Goal: Check status

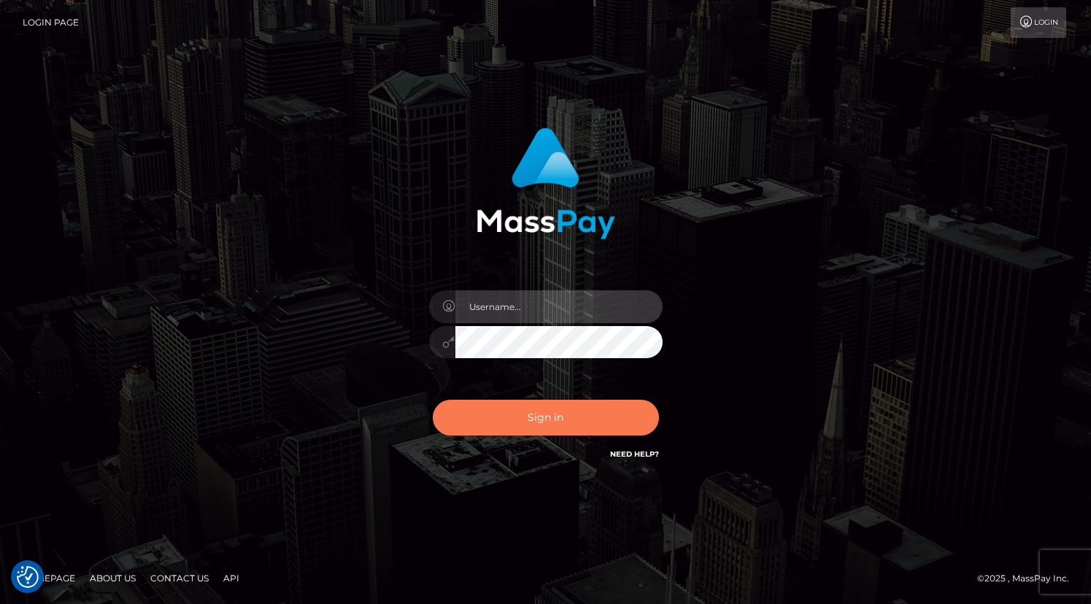
type input "grace.rush"
click at [480, 408] on button "Sign in" at bounding box center [546, 418] width 226 height 36
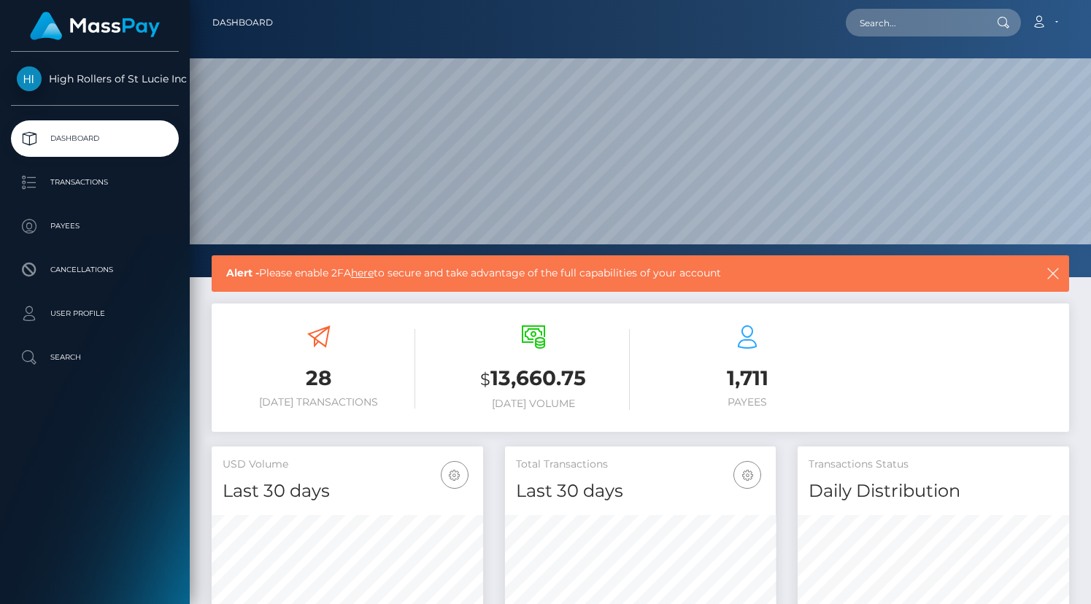
scroll to position [333, 271]
click at [108, 182] on p "Transactions" at bounding box center [95, 182] width 156 height 22
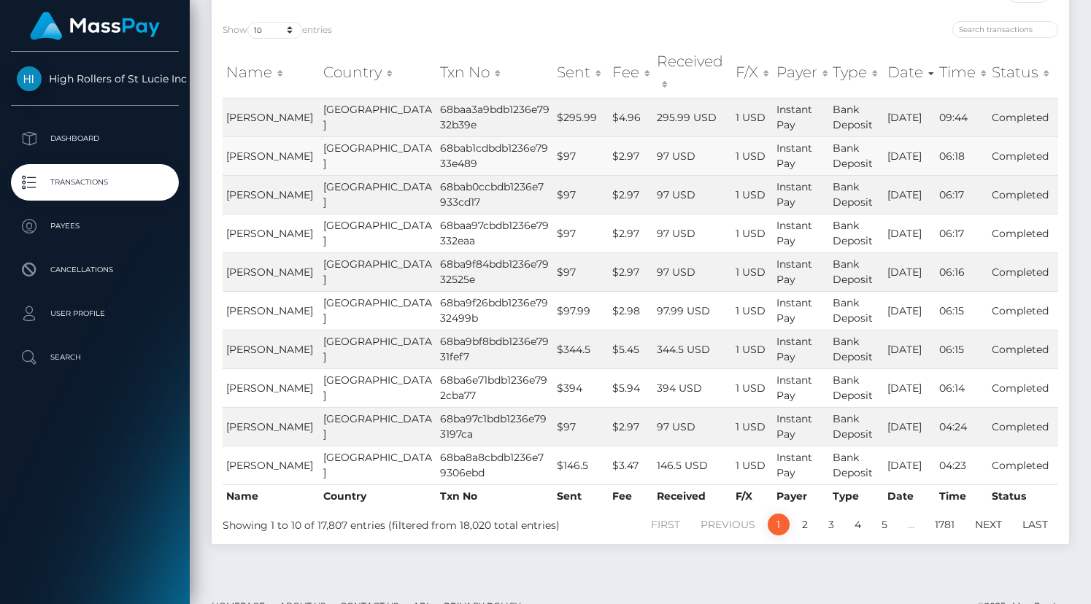
scroll to position [172, 0]
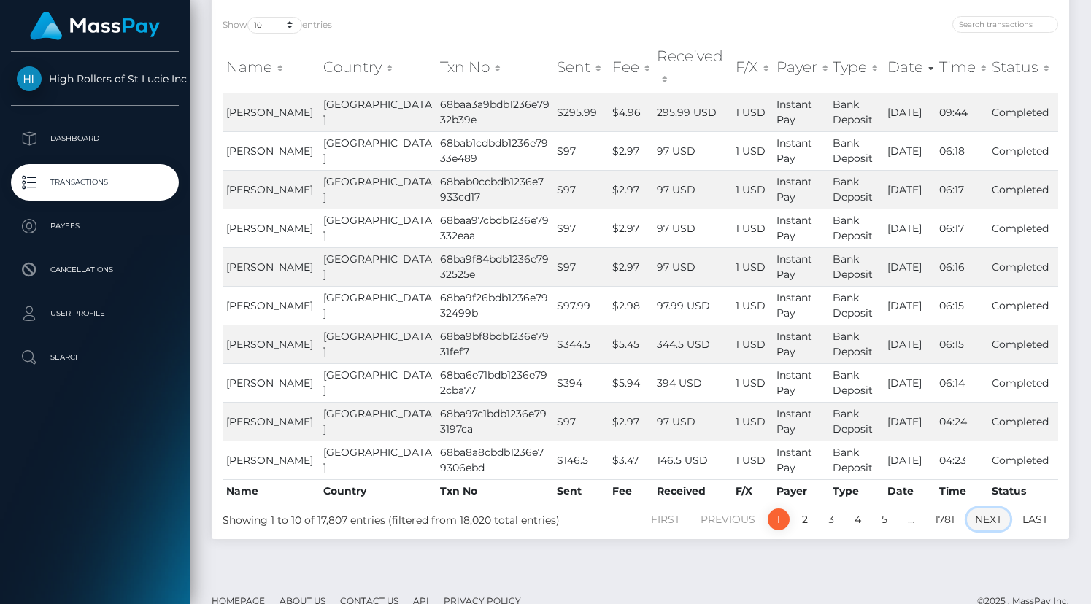
click at [981, 508] on link "Next" at bounding box center [988, 519] width 43 height 22
